Goal: Task Accomplishment & Management: Complete application form

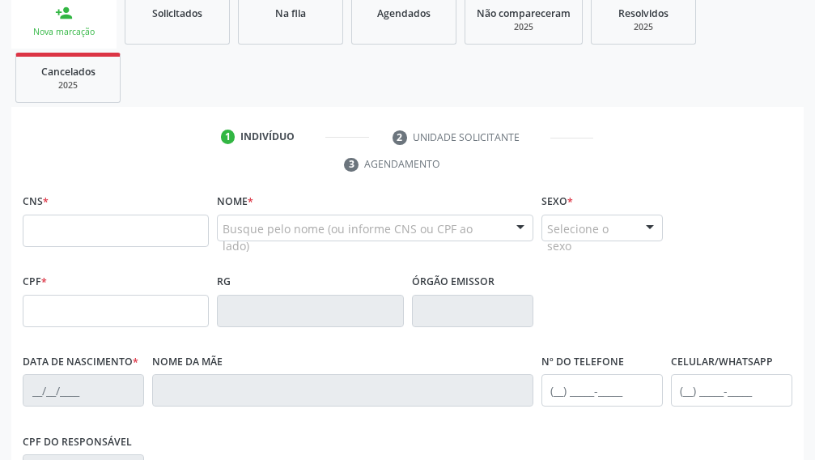
scroll to position [248, 0]
type input "708 7031 2267 0090"
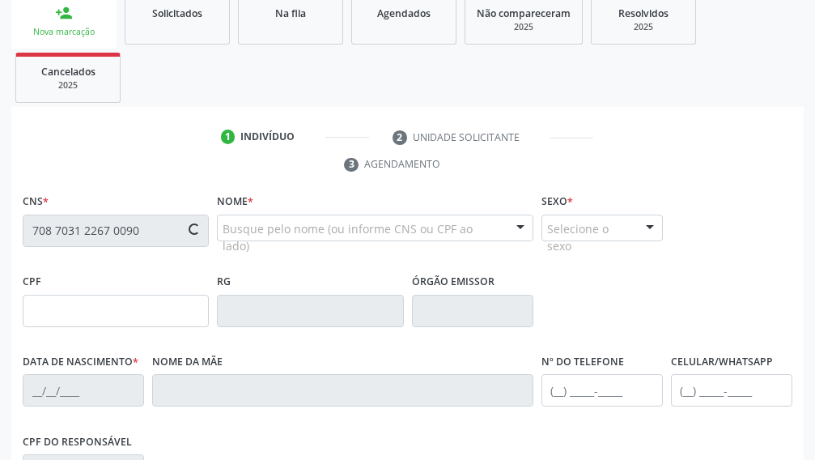
type input "122.734.604-22"
type input "[DATE]"
type input "Cicera [PERSON_NAME]"
type input "[PHONE_NUMBER]"
type input "040.319.294-39"
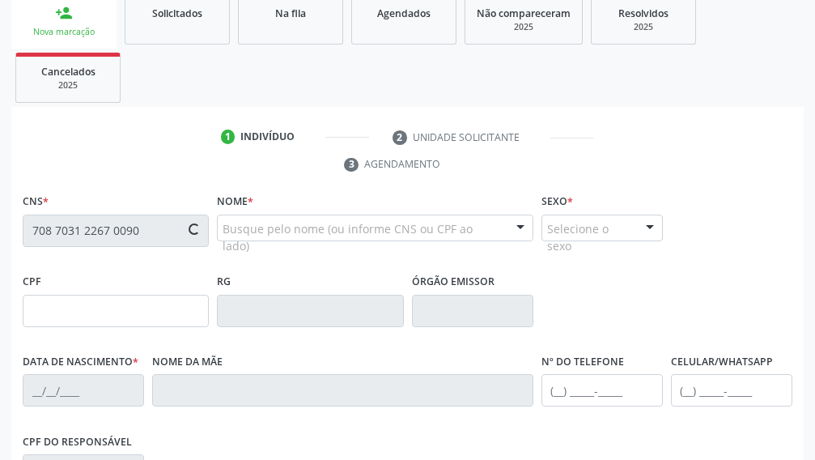
type input "362"
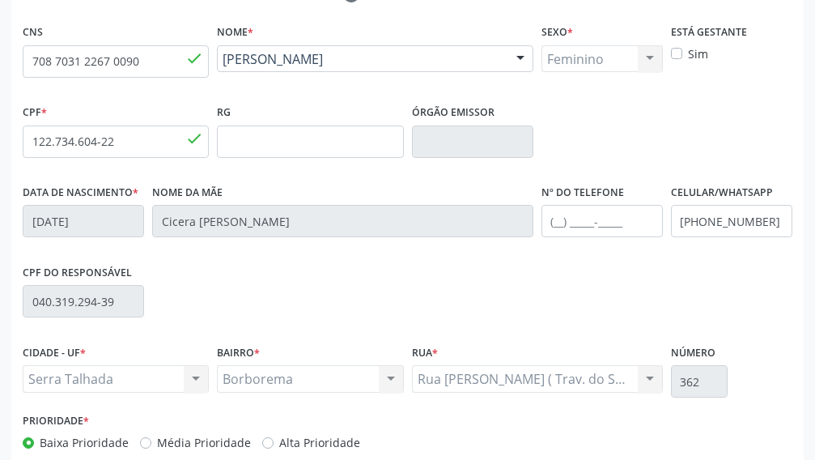
scroll to position [490, 0]
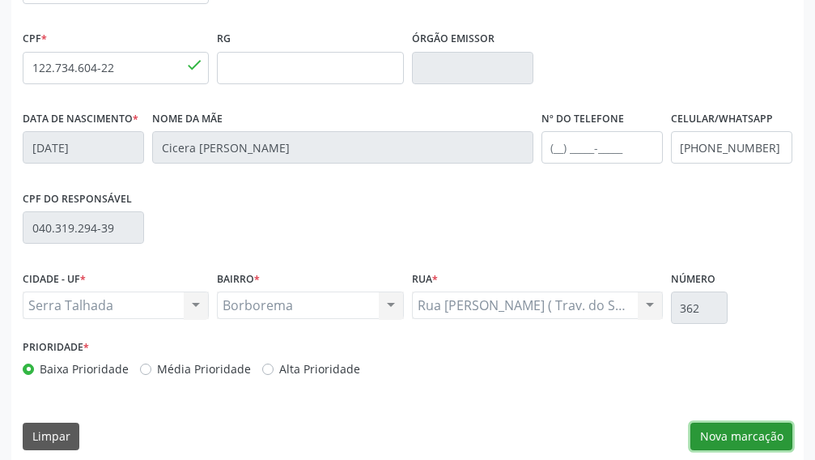
click at [757, 443] on button "Nova marcação" at bounding box center [741, 436] width 102 height 28
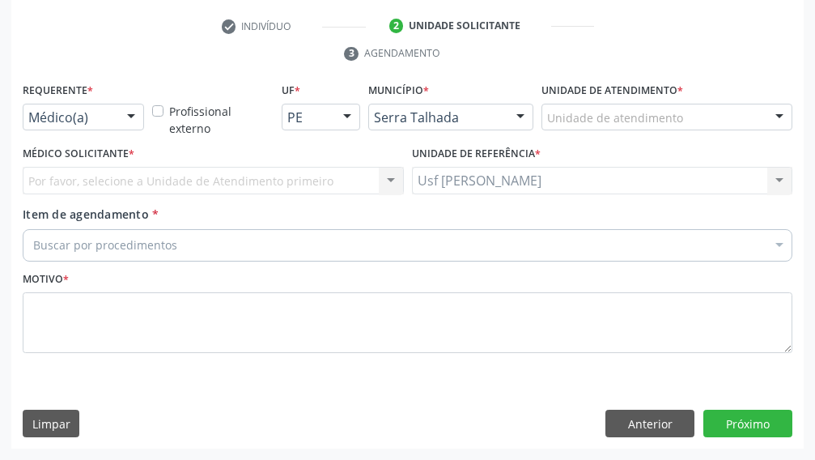
scroll to position [359, 0]
click at [127, 116] on div at bounding box center [131, 118] width 24 height 28
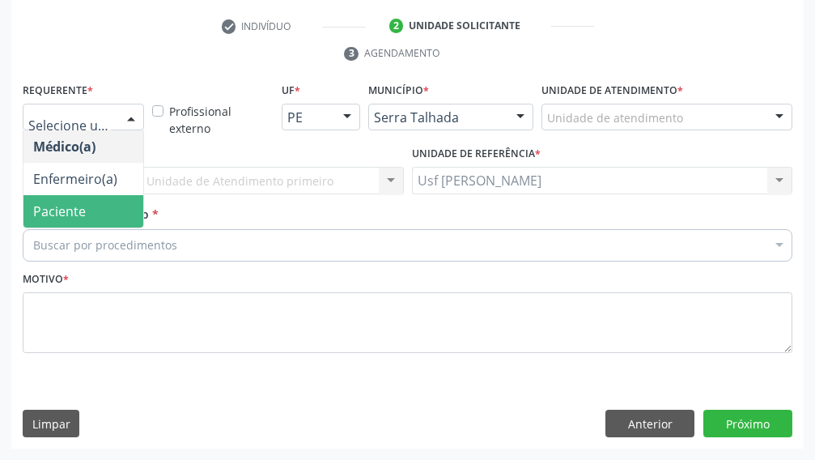
click at [101, 199] on span "Paciente" at bounding box center [83, 211] width 120 height 32
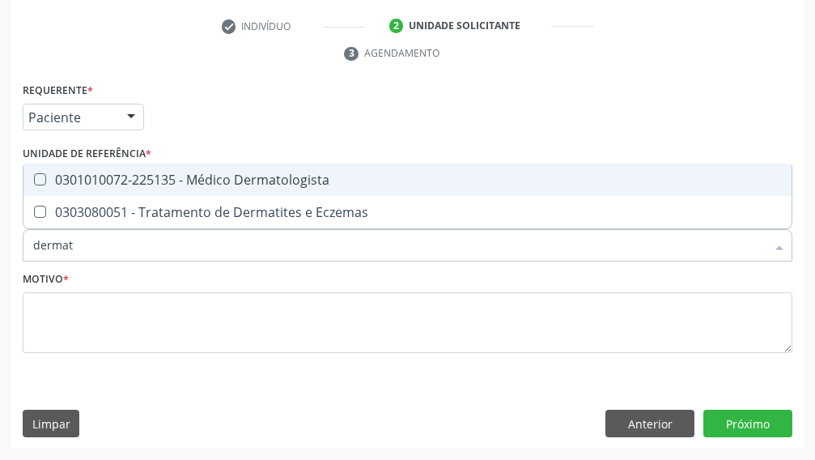
type input "dermato"
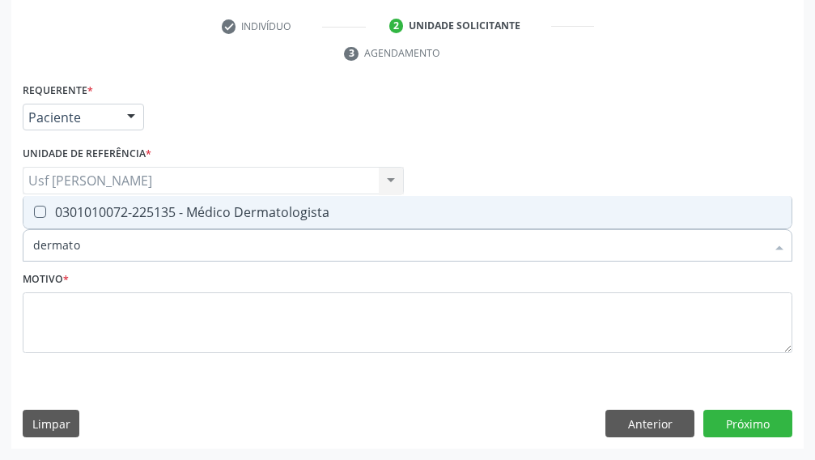
click at [35, 216] on Dermatologista at bounding box center [40, 212] width 12 height 12
click at [34, 216] on Dermatologista "checkbox" at bounding box center [28, 211] width 11 height 11
checkbox Dermatologista "true"
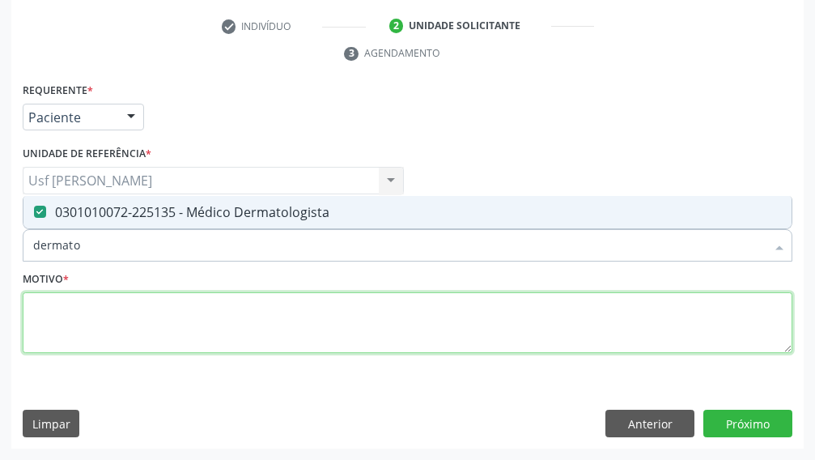
click at [51, 307] on textarea at bounding box center [408, 323] width 770 height 62
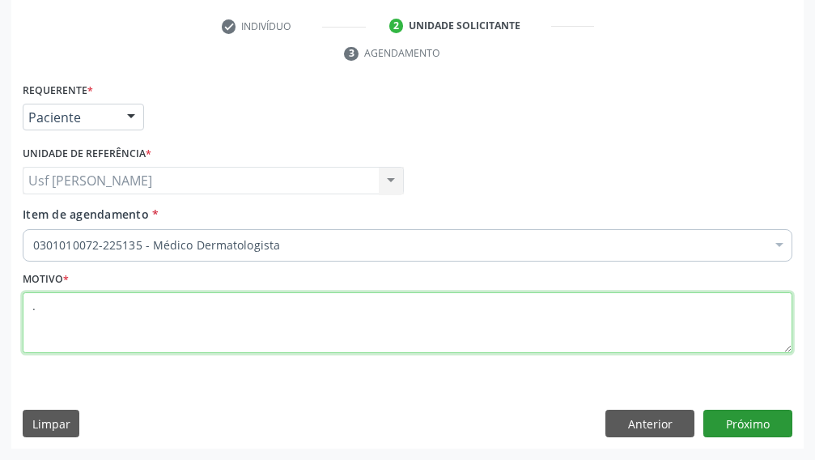
type textarea "."
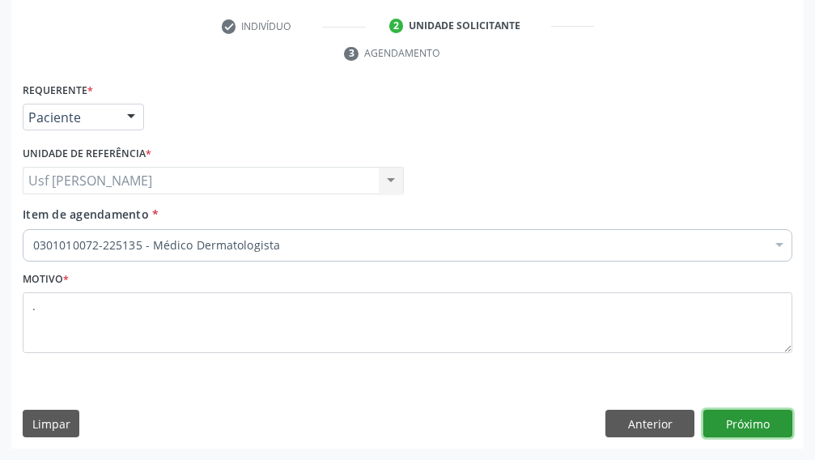
click at [746, 421] on button "Próximo" at bounding box center [747, 423] width 89 height 28
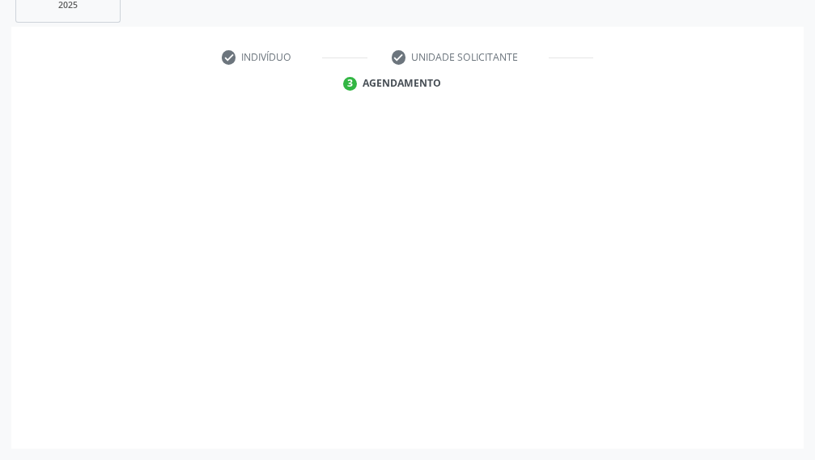
scroll to position [328, 0]
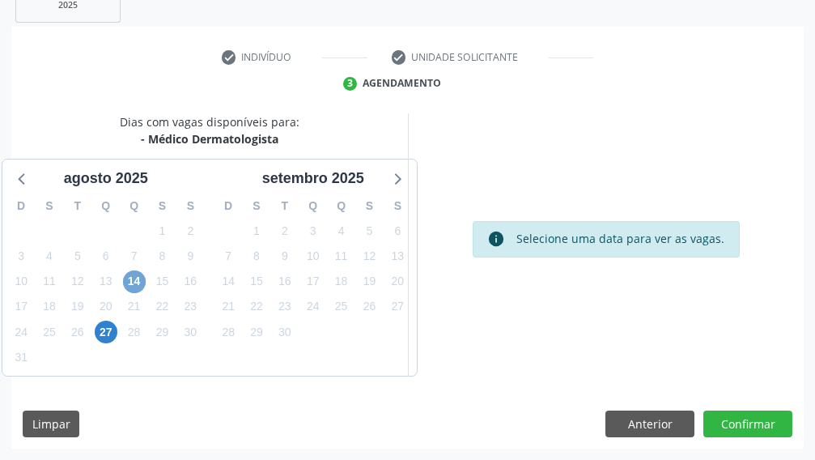
click at [132, 285] on span "14" at bounding box center [134, 281] width 23 height 23
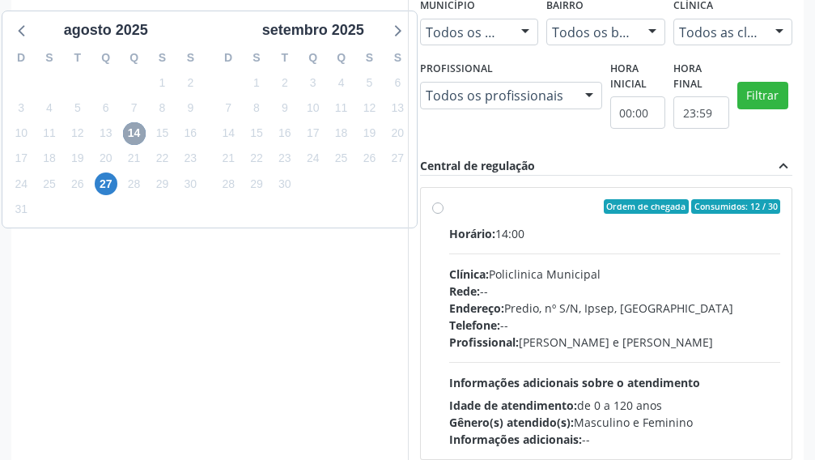
scroll to position [490, 0]
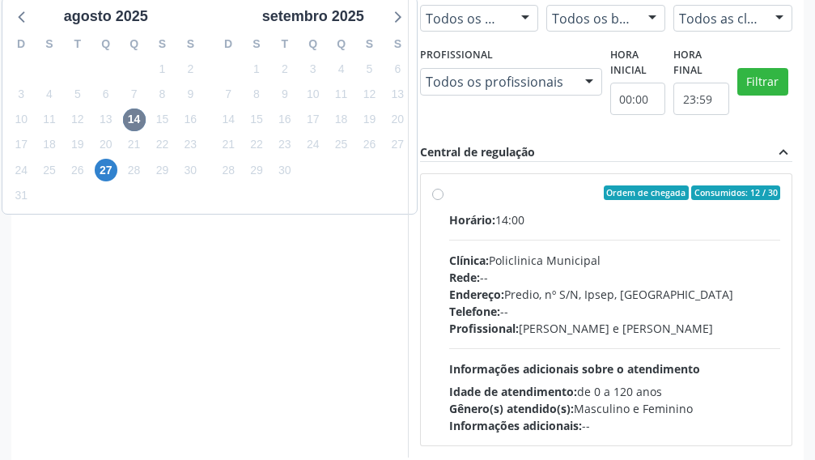
click at [449, 194] on label "Ordem de chegada Consumidos: 12 / 30 Horário: 14:00 Clínica: Policlinica Munici…" at bounding box center [615, 309] width 332 height 248
click at [440, 194] on input "Ordem de chegada Consumidos: 12 / 30 Horário: 14:00 Clínica: Policlinica Munici…" at bounding box center [437, 192] width 11 height 15
radio input "true"
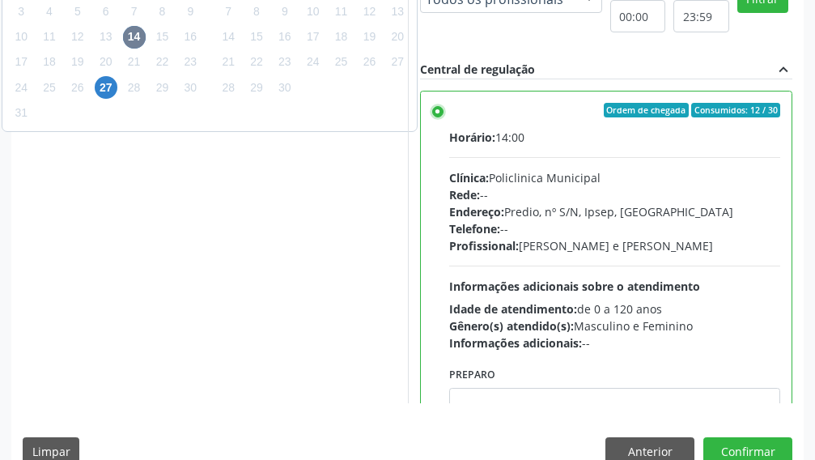
scroll to position [600, 0]
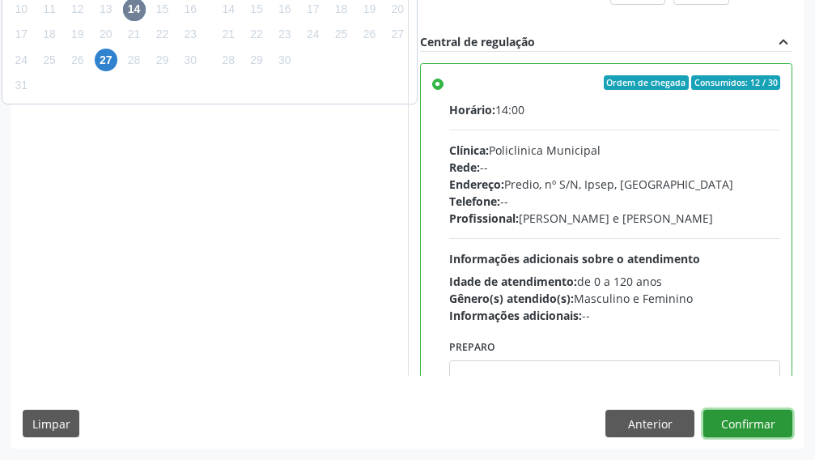
click at [748, 422] on button "Confirmar" at bounding box center [747, 423] width 89 height 28
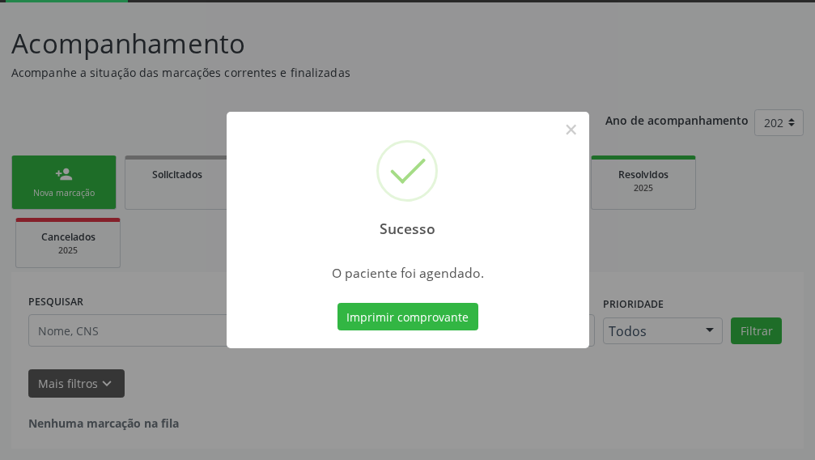
scroll to position [87, 0]
click at [393, 318] on button "Imprimir comprovante" at bounding box center [407, 317] width 141 height 28
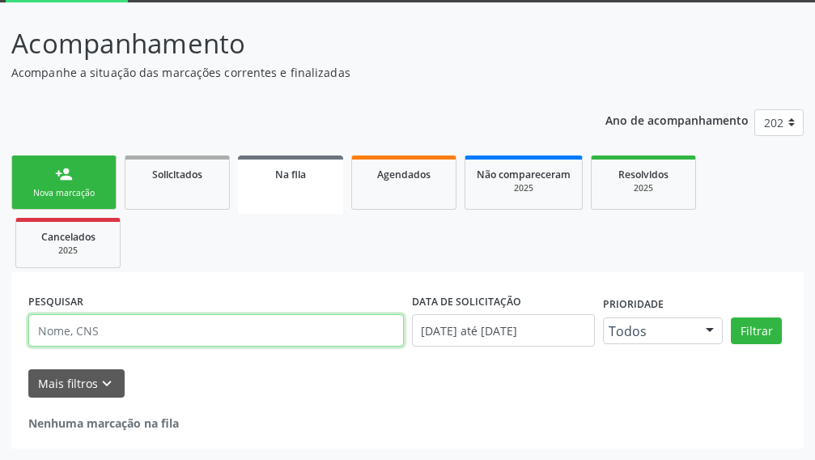
click at [64, 330] on input "text" at bounding box center [216, 330] width 376 height 32
type input "[PERSON_NAME]"
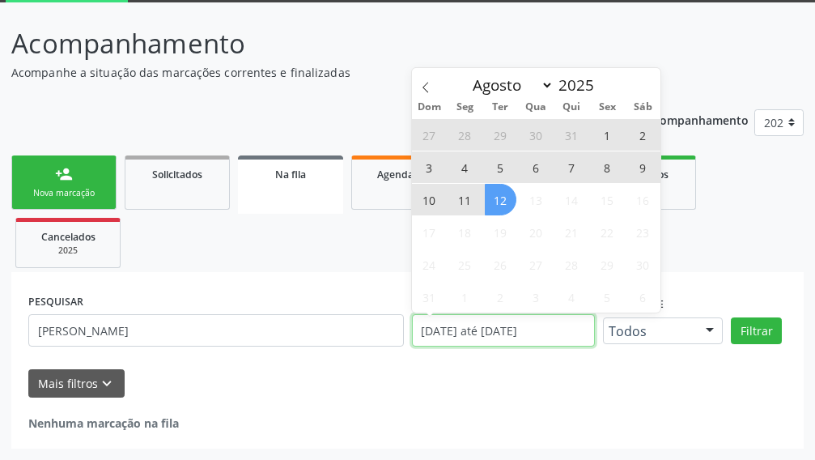
click at [575, 329] on input "[DATE] até [DATE]" at bounding box center [504, 330] width 184 height 32
click at [562, 335] on input "[DATE] até [DATE]" at bounding box center [504, 330] width 184 height 32
click at [562, 334] on input "[DATE] até [DATE]" at bounding box center [504, 330] width 184 height 32
type input "2024"
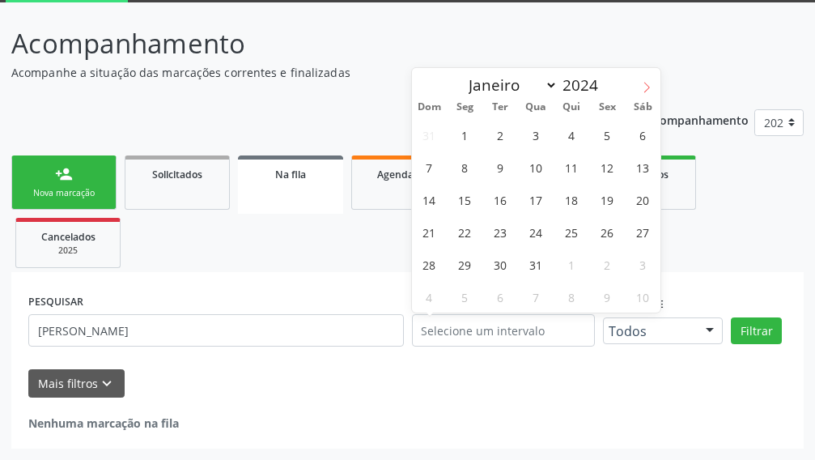
click at [640, 86] on span at bounding box center [647, 82] width 28 height 28
click at [644, 87] on icon at bounding box center [646, 87] width 11 height 11
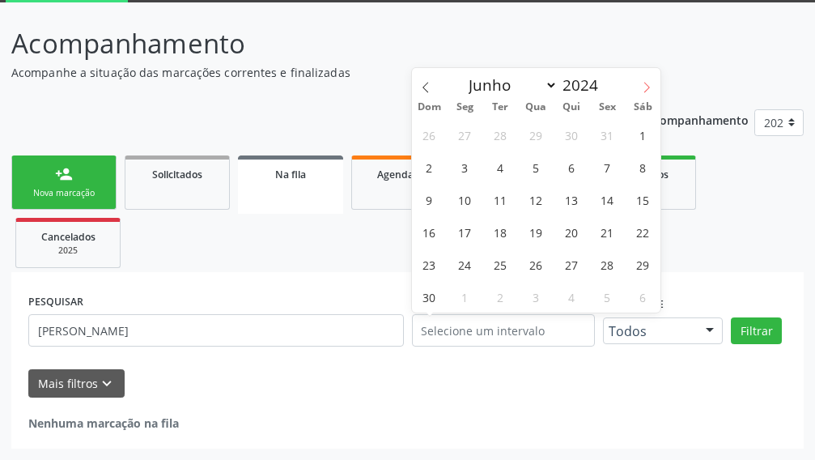
click at [644, 87] on icon at bounding box center [646, 87] width 11 height 11
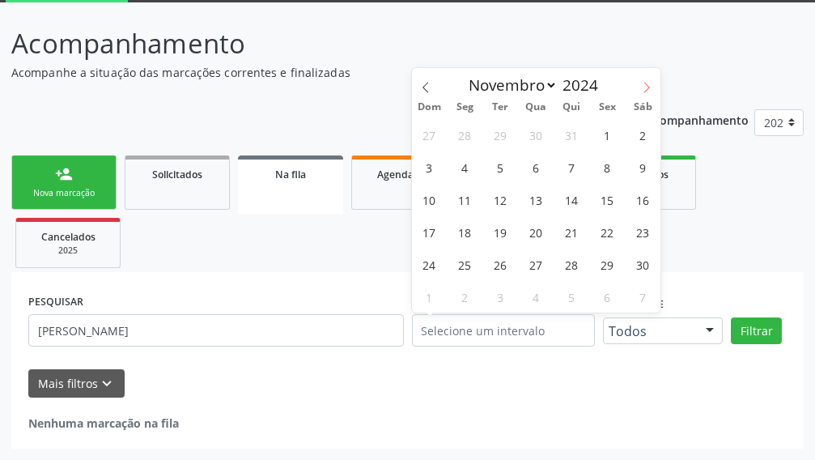
click at [644, 87] on icon at bounding box center [646, 87] width 11 height 11
select select "11"
click at [644, 87] on icon at bounding box center [646, 87] width 11 height 11
type input "2025"
click at [644, 87] on icon at bounding box center [646, 87] width 11 height 11
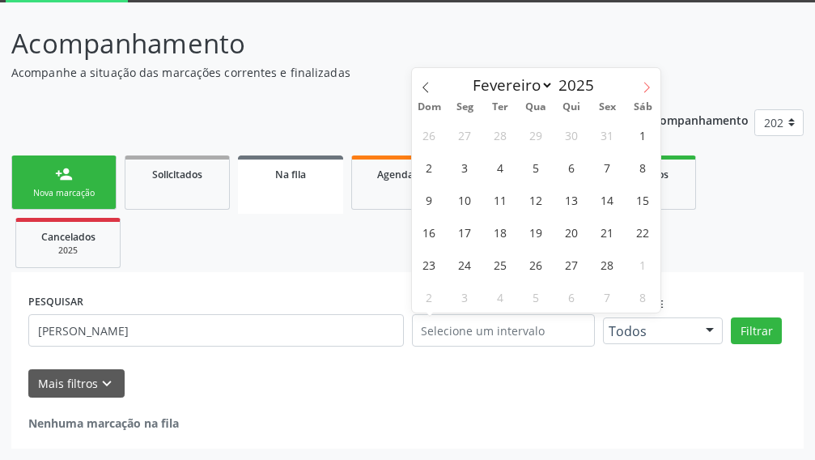
click at [644, 87] on icon at bounding box center [646, 87] width 11 height 11
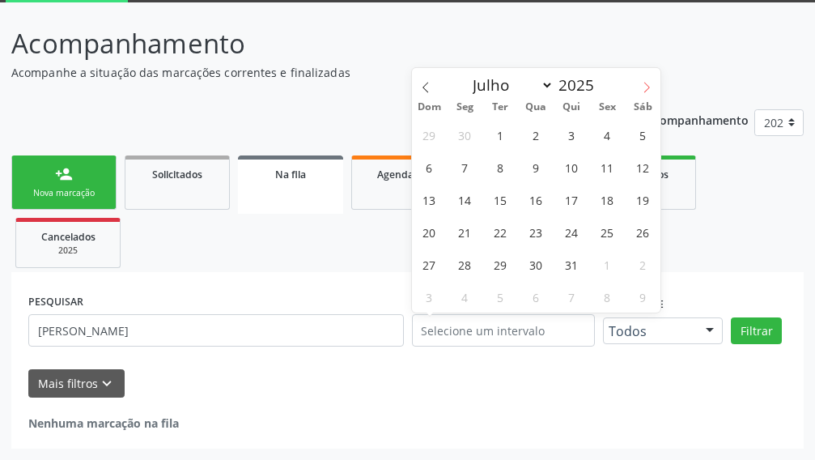
click at [644, 87] on icon at bounding box center [646, 87] width 11 height 11
select select "7"
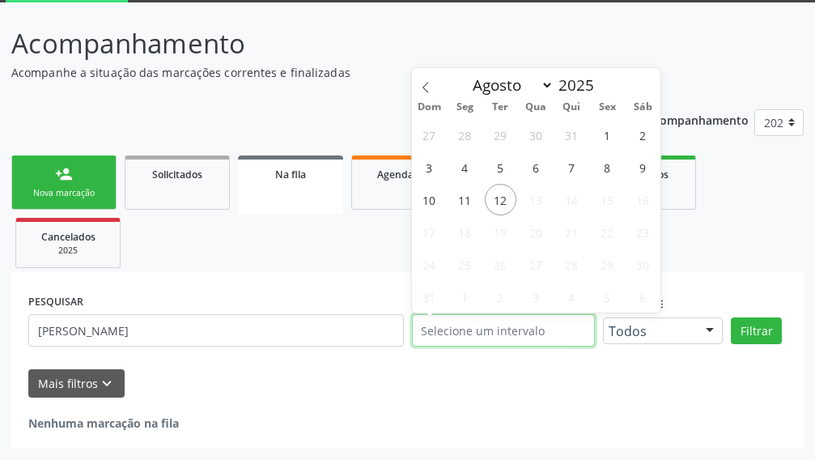
click at [473, 332] on input "text" at bounding box center [504, 330] width 184 height 32
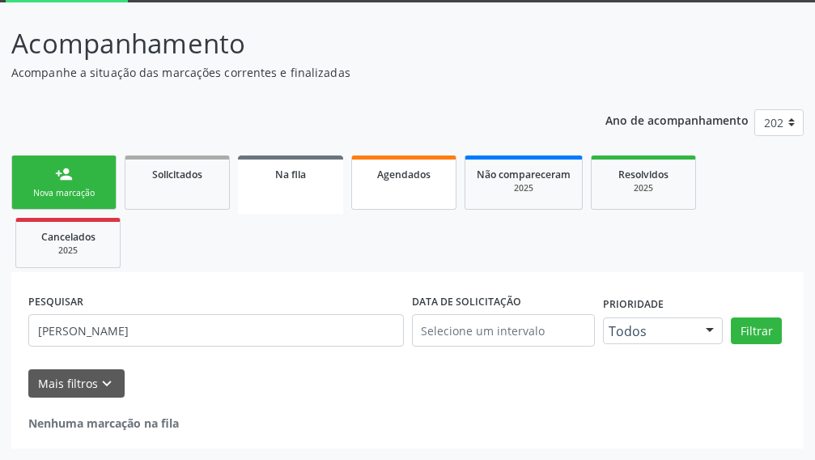
click at [360, 176] on link "Agendados" at bounding box center [403, 182] width 105 height 54
select select "7"
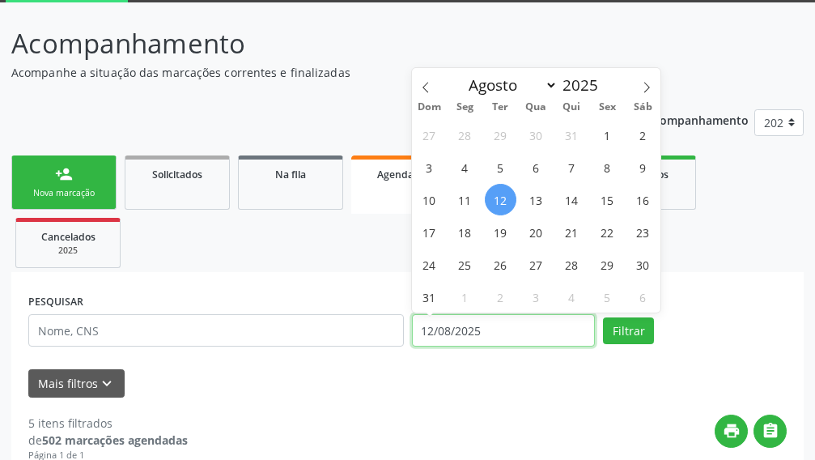
click at [499, 331] on input "12/08/2025" at bounding box center [504, 330] width 184 height 32
click at [573, 197] on span "14" at bounding box center [572, 200] width 32 height 32
type input "[DATE]"
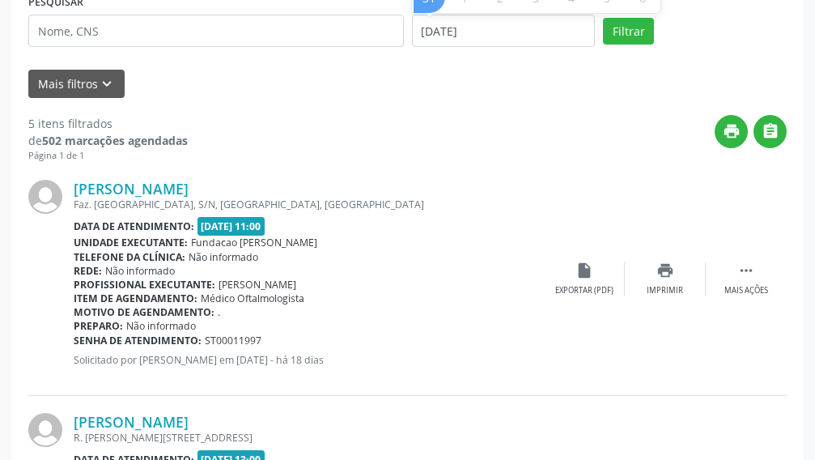
scroll to position [405, 0]
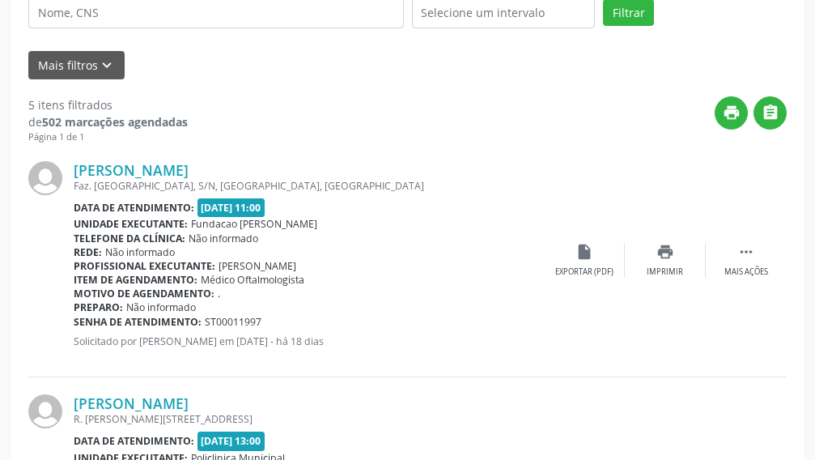
click at [57, 108] on div "5 itens filtrados" at bounding box center [107, 104] width 159 height 17
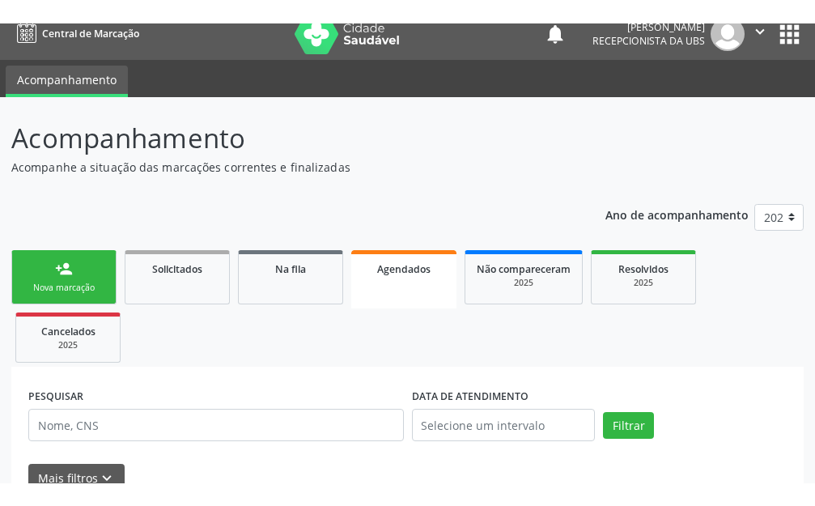
scroll to position [0, 0]
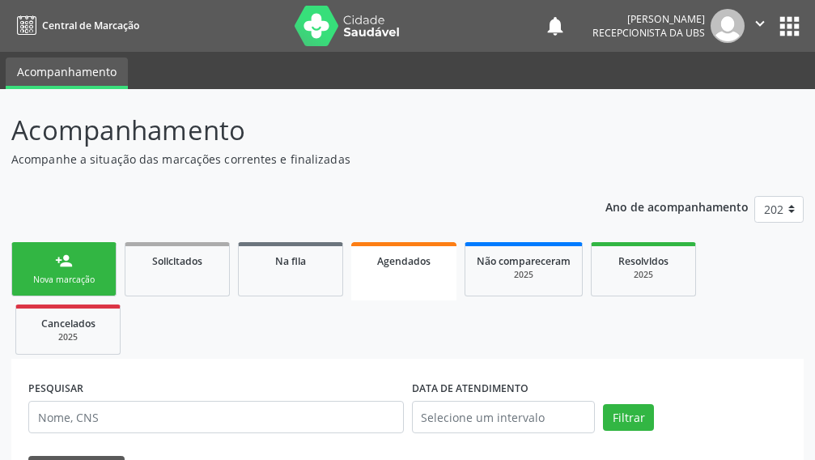
click at [29, 275] on div "Nova marcação" at bounding box center [63, 280] width 81 height 12
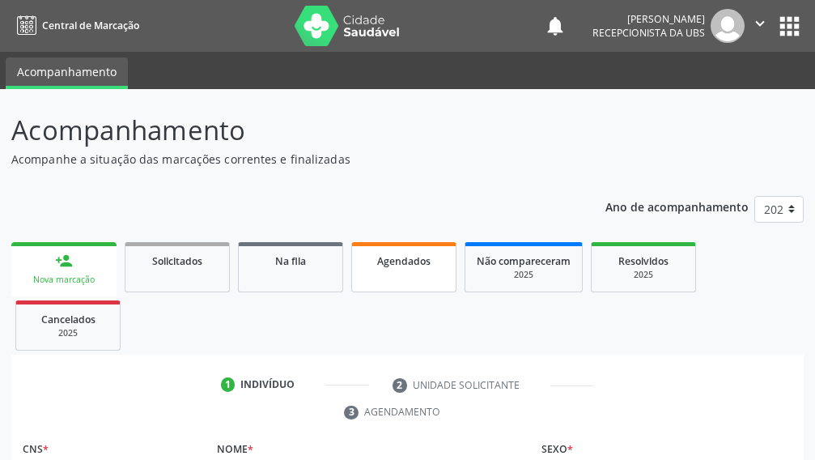
drag, startPoint x: 172, startPoint y: 459, endPoint x: 384, endPoint y: 266, distance: 286.5
click at [384, 266] on span "Agendados" at bounding box center [403, 261] width 53 height 14
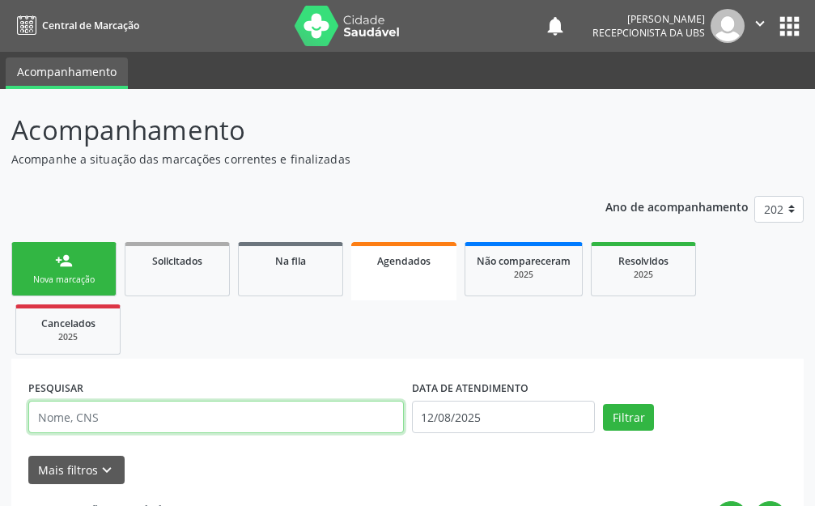
click at [91, 416] on input "text" at bounding box center [216, 417] width 376 height 32
type input "[PERSON_NAME]"
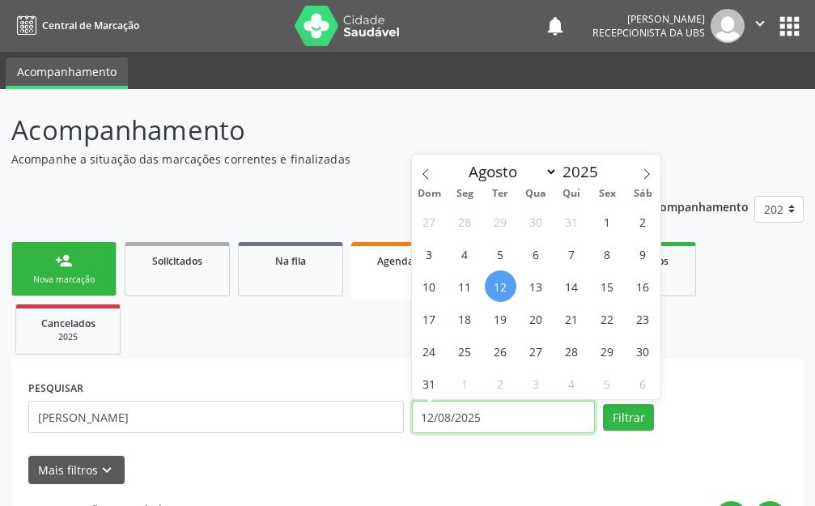
click at [501, 423] on input "12/08/2025" at bounding box center [504, 417] width 184 height 32
click at [565, 291] on span "14" at bounding box center [572, 286] width 32 height 32
type input "[DATE]"
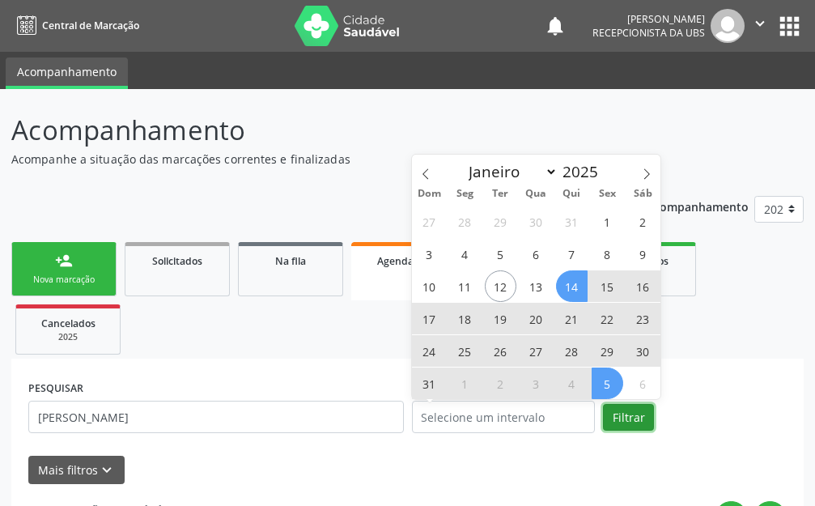
click at [623, 414] on button "Filtrar" at bounding box center [628, 418] width 51 height 28
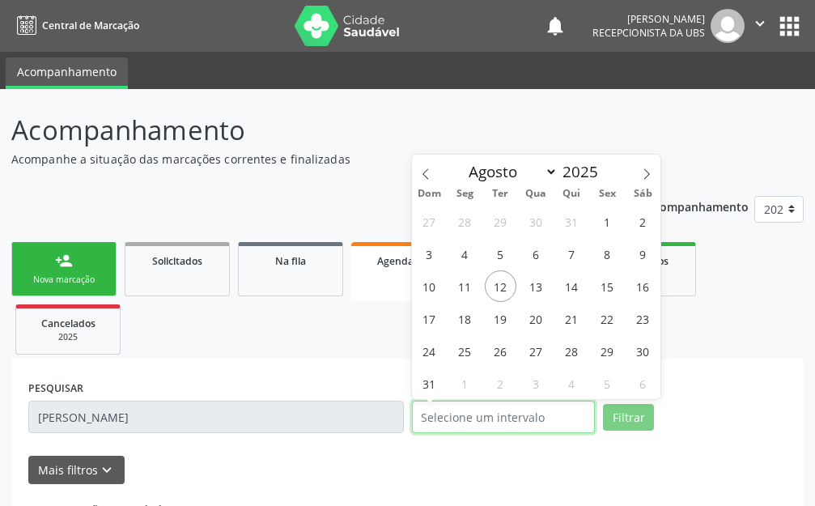
click at [479, 421] on input "text" at bounding box center [504, 417] width 184 height 32
click at [530, 288] on span "13" at bounding box center [536, 286] width 32 height 32
type input "[DATE]"
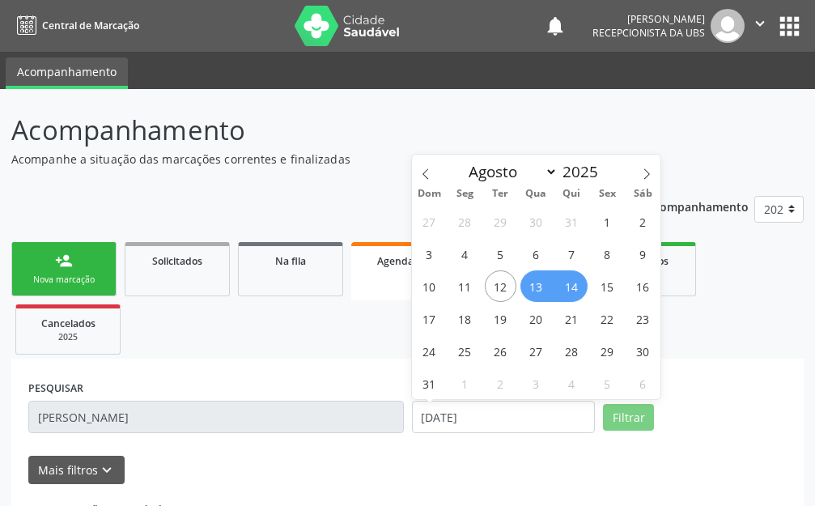
click at [573, 288] on span "14" at bounding box center [572, 286] width 32 height 32
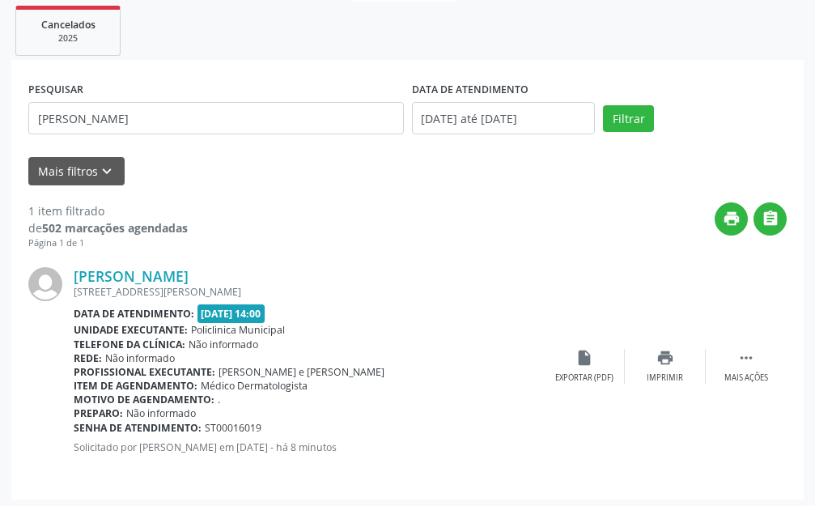
scroll to position [303, 0]
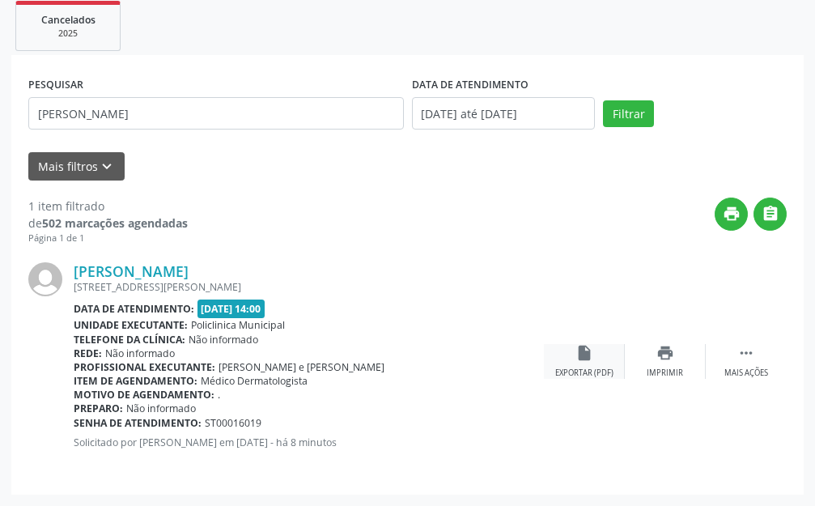
click at [576, 351] on icon "insert_drive_file" at bounding box center [584, 353] width 18 height 18
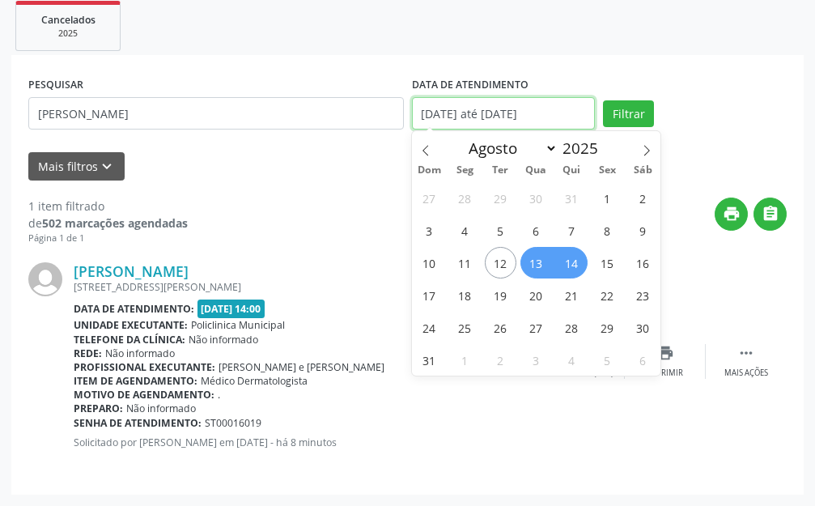
click at [569, 113] on input "[DATE] até [DATE]" at bounding box center [504, 113] width 184 height 32
click at [537, 263] on span "13" at bounding box center [536, 263] width 32 height 32
type input "[DATE]"
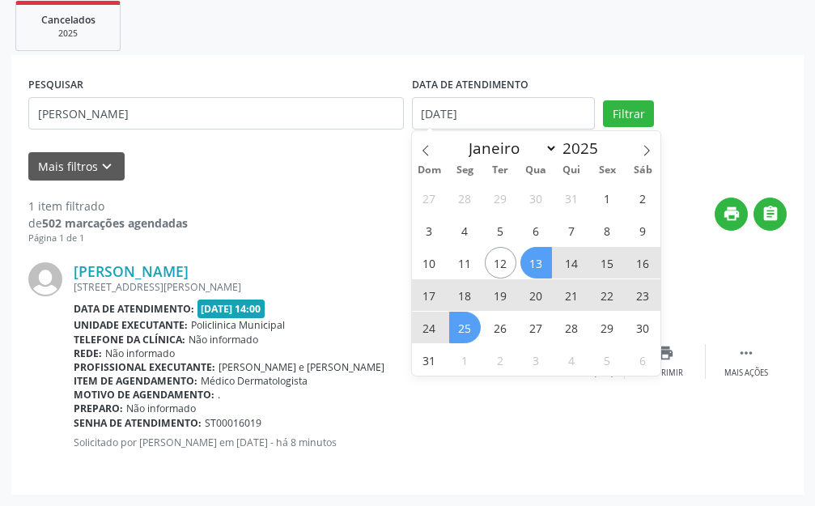
click at [467, 332] on span "25" at bounding box center [465, 328] width 32 height 32
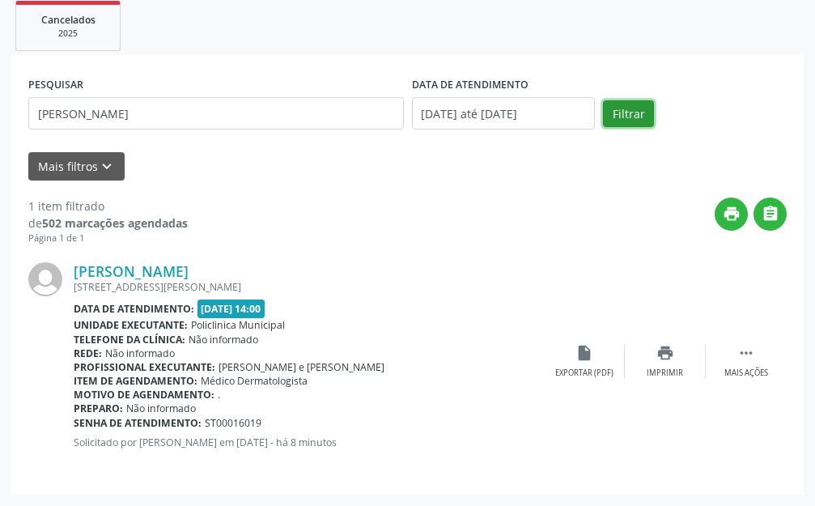
click at [634, 115] on button "Filtrar" at bounding box center [628, 114] width 51 height 28
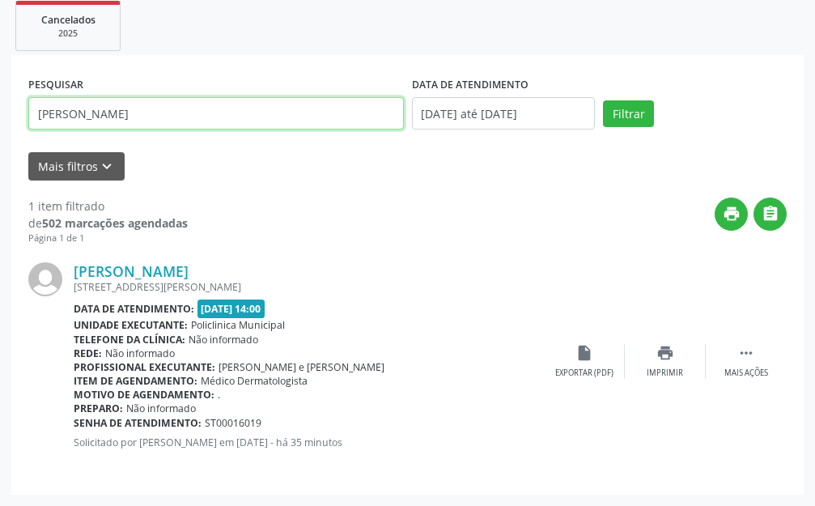
click at [214, 123] on input "[PERSON_NAME]" at bounding box center [216, 113] width 376 height 32
type input "a"
type input "maria do socorro de [PERSON_NAME]"
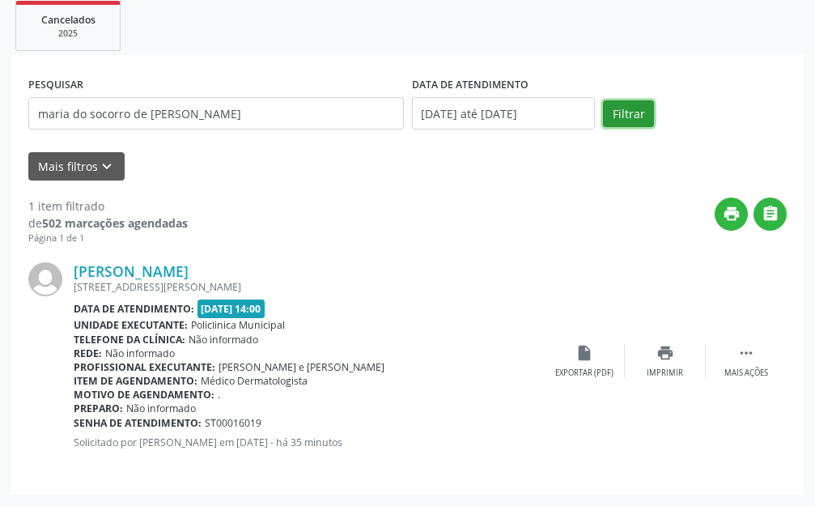
click at [634, 112] on button "Filtrar" at bounding box center [628, 114] width 51 height 28
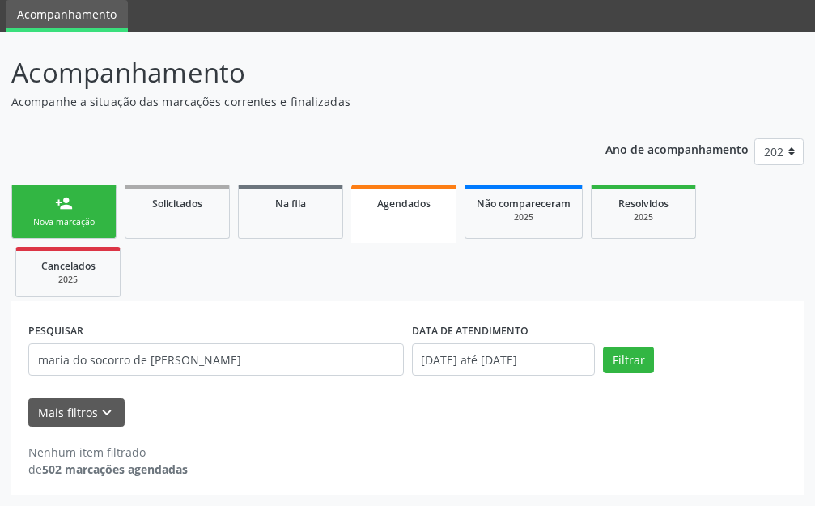
scroll to position [57, 0]
click at [617, 359] on button "Filtrar" at bounding box center [628, 360] width 51 height 28
click at [486, 358] on input "[DATE] até [DATE]" at bounding box center [504, 359] width 184 height 32
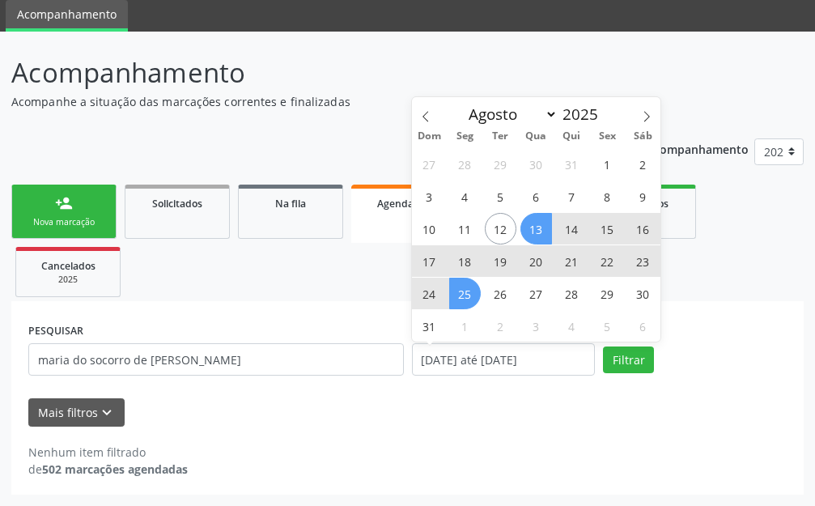
click at [607, 264] on span "22" at bounding box center [608, 261] width 32 height 32
type input "[DATE]"
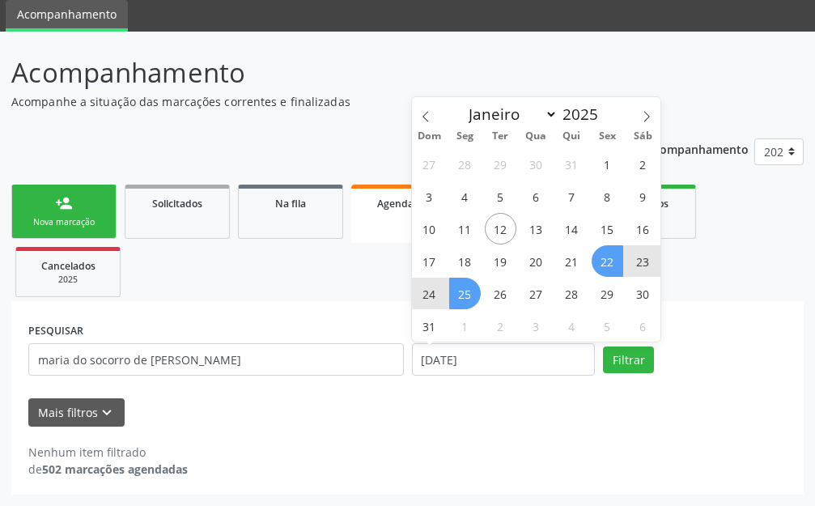
click at [459, 295] on span "25" at bounding box center [465, 294] width 32 height 32
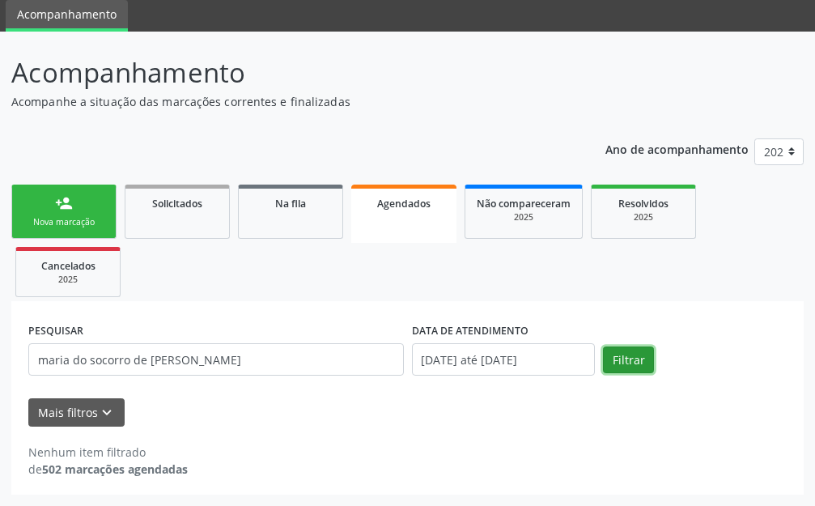
click at [635, 364] on button "Filtrar" at bounding box center [628, 360] width 51 height 28
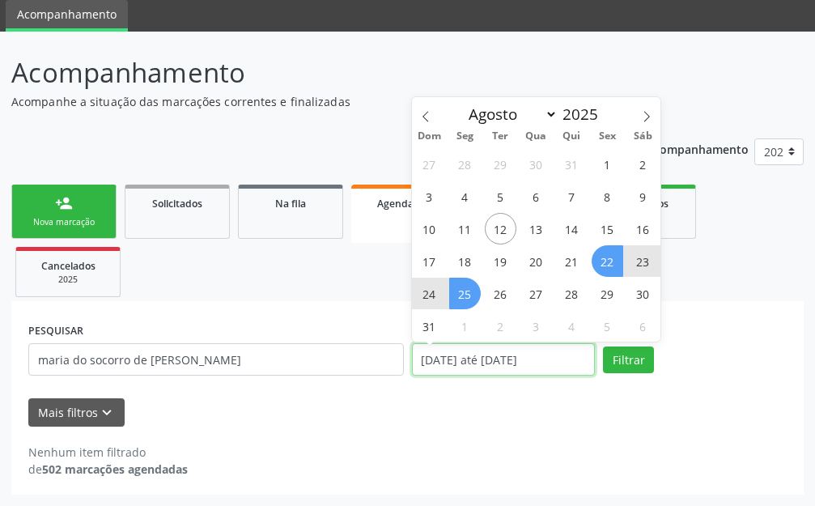
click at [568, 354] on input "[DATE] até [DATE]" at bounding box center [504, 359] width 184 height 32
click at [464, 291] on span "25" at bounding box center [465, 294] width 32 height 32
type input "[DATE]"
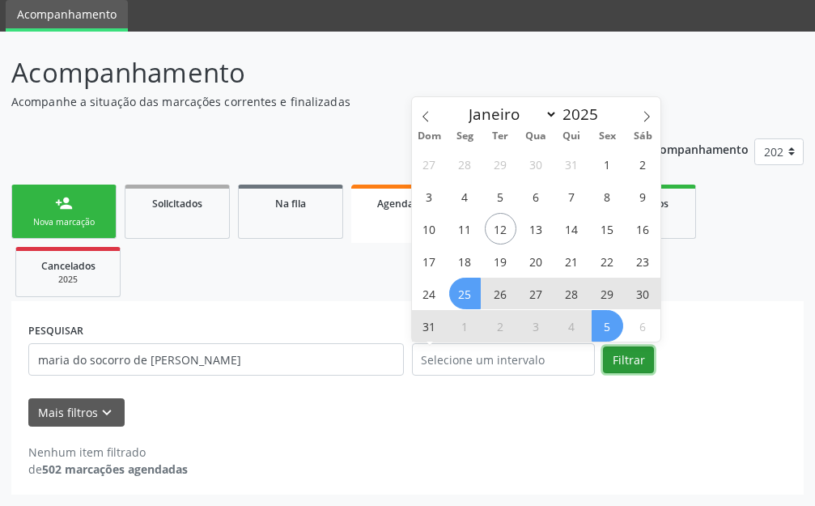
click at [616, 363] on button "Filtrar" at bounding box center [628, 360] width 51 height 28
